Goal: Task Accomplishment & Management: Manage account settings

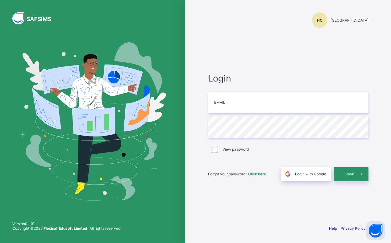
type input "**********"
click at [357, 174] on span at bounding box center [361, 174] width 14 height 14
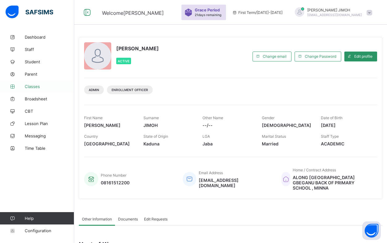
click at [34, 88] on span "Classes" at bounding box center [49, 86] width 49 height 5
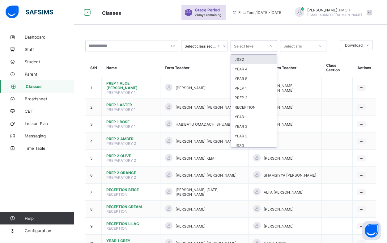
click at [271, 45] on icon at bounding box center [271, 46] width 4 height 6
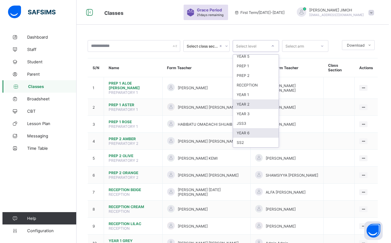
scroll to position [51, 0]
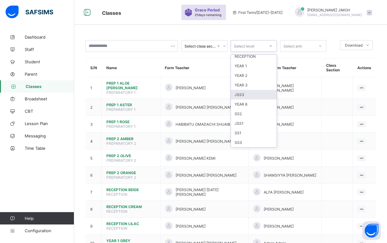
click at [248, 95] on div "JSS3" at bounding box center [254, 95] width 46 height 10
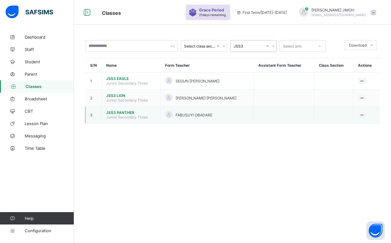
click at [120, 111] on span "JSS3 PANTHER" at bounding box center [130, 112] width 49 height 5
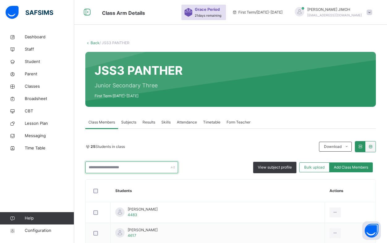
click at [106, 165] on input "text" at bounding box center [131, 167] width 93 height 12
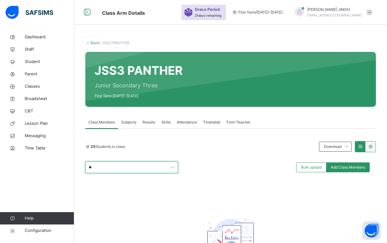
type input "*"
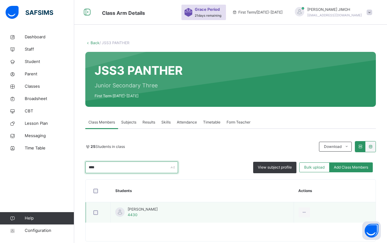
type input "****"
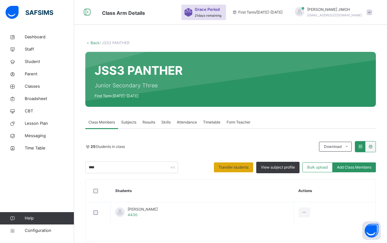
click at [243, 165] on span "Transfer students" at bounding box center [233, 168] width 30 height 6
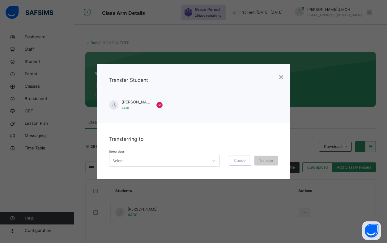
click at [130, 161] on div "Select..." at bounding box center [158, 161] width 98 height 10
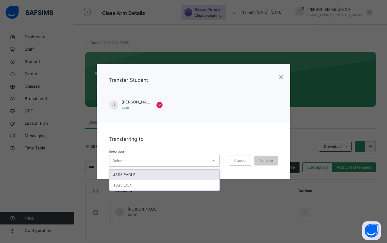
click at [140, 175] on div "JSS3 EAGLE" at bounding box center [164, 175] width 110 height 10
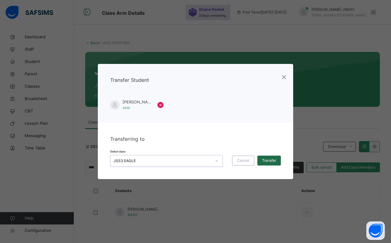
click at [269, 160] on span "Transfer" at bounding box center [269, 161] width 14 height 6
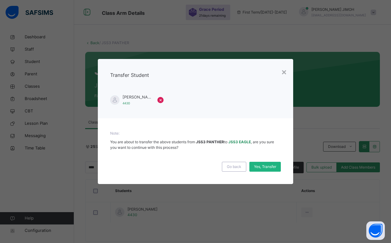
click at [264, 167] on span "Yes, Transfer" at bounding box center [265, 167] width 22 height 6
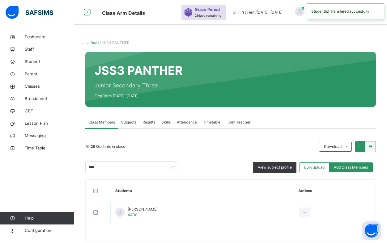
click at [94, 43] on link "Back" at bounding box center [94, 42] width 9 height 5
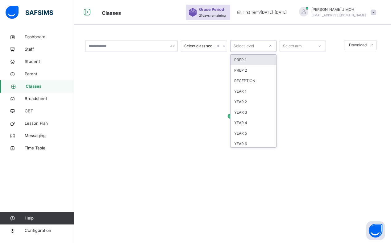
click at [271, 46] on icon at bounding box center [271, 46] width 4 height 6
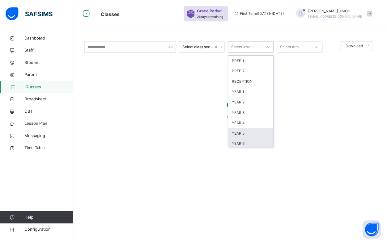
scroll to position [65, 0]
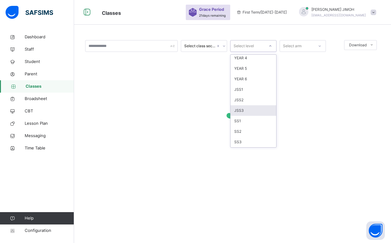
click at [248, 110] on div "JSS3" at bounding box center [254, 110] width 46 height 10
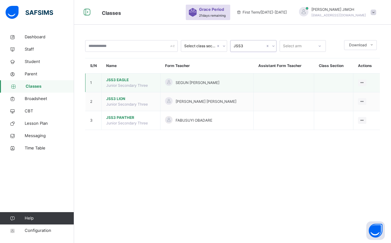
click at [120, 80] on span "JSS3 EAGLE" at bounding box center [130, 80] width 49 height 6
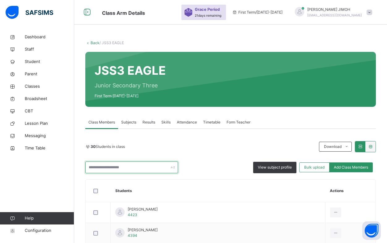
click at [108, 168] on input "text" at bounding box center [131, 167] width 93 height 12
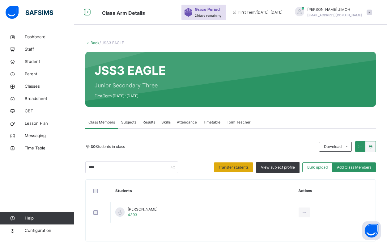
click at [231, 165] on span "Transfer students" at bounding box center [233, 168] width 30 height 6
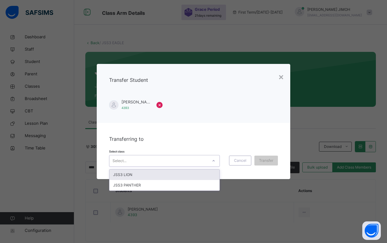
click at [214, 160] on icon at bounding box center [214, 161] width 4 height 6
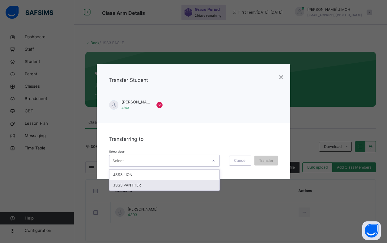
click at [152, 185] on div "JSS3 PANTHER" at bounding box center [164, 185] width 110 height 10
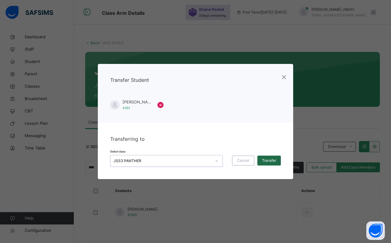
click at [268, 157] on div "Transfer" at bounding box center [269, 161] width 23 height 10
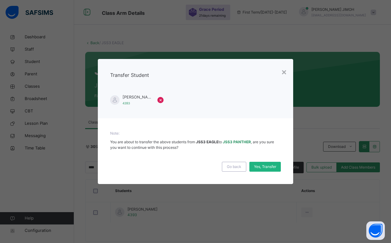
click at [266, 163] on div "Yes, Transfer" at bounding box center [265, 167] width 31 height 10
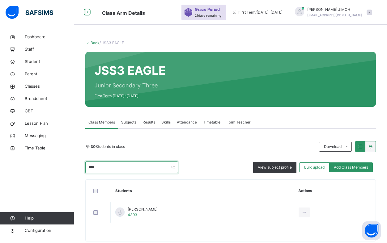
click at [102, 167] on input "****" at bounding box center [131, 167] width 93 height 12
type input "*"
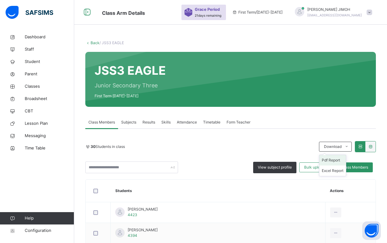
click at [336, 158] on li "Pdf Report" at bounding box center [332, 160] width 27 height 10
click at [95, 43] on link "Back" at bounding box center [94, 42] width 9 height 5
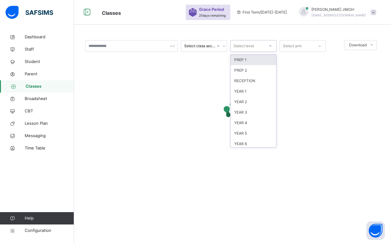
click at [270, 46] on icon at bounding box center [271, 46] width 4 height 6
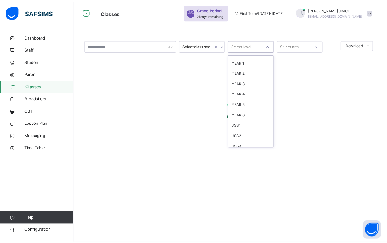
scroll to position [65, 0]
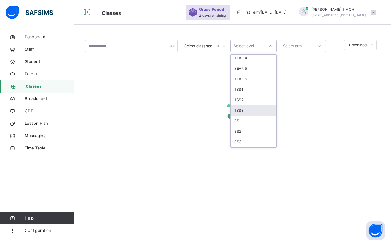
click at [251, 111] on div "JSS3" at bounding box center [254, 110] width 46 height 10
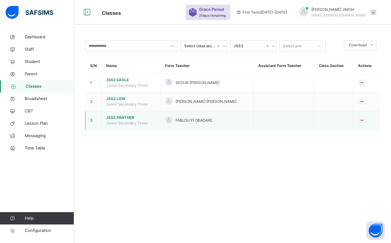
click at [116, 117] on span "JSS3 PANTHER" at bounding box center [130, 118] width 49 height 6
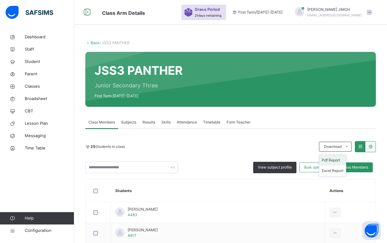
click at [336, 159] on li "Pdf Report" at bounding box center [332, 160] width 27 height 10
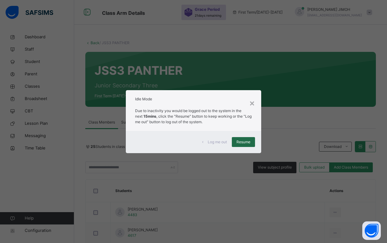
click at [244, 142] on span "Resume" at bounding box center [243, 142] width 14 height 6
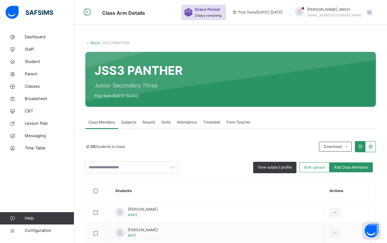
click at [95, 43] on link "Back" at bounding box center [94, 42] width 9 height 5
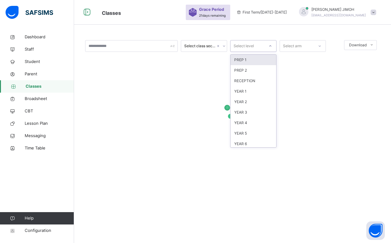
click at [271, 45] on icon at bounding box center [271, 46] width 4 height 6
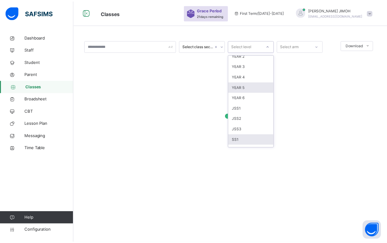
scroll to position [62, 0]
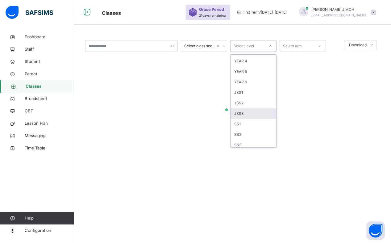
click at [252, 113] on div "JSS3" at bounding box center [254, 113] width 46 height 10
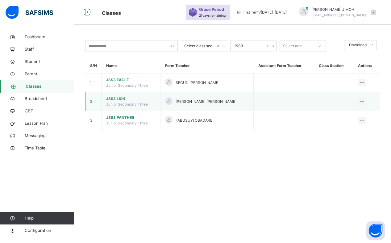
click at [118, 98] on span "JSS3 LION" at bounding box center [130, 99] width 49 height 6
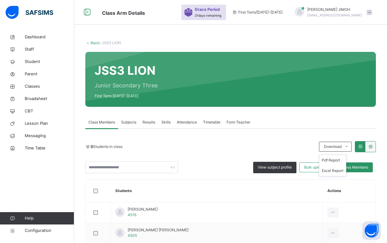
click at [342, 158] on ul "Pdf Report Excel Report" at bounding box center [332, 166] width 27 height 22
click at [340, 159] on li "Pdf Report" at bounding box center [332, 160] width 27 height 10
